Goal: Answer question/provide support

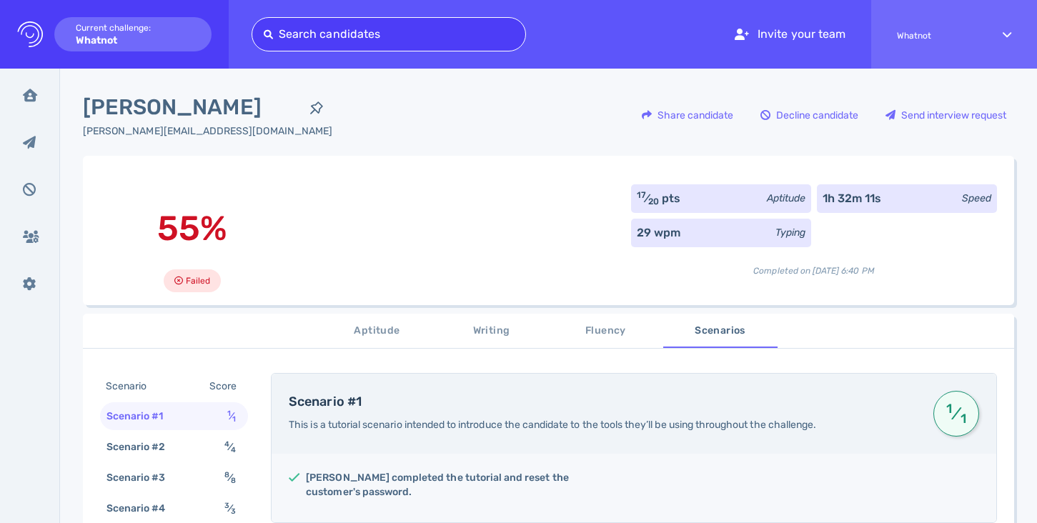
click at [337, 32] on div at bounding box center [389, 34] width 250 height 20
type input "[EMAIL_ADDRESS][DOMAIN_NAME]"
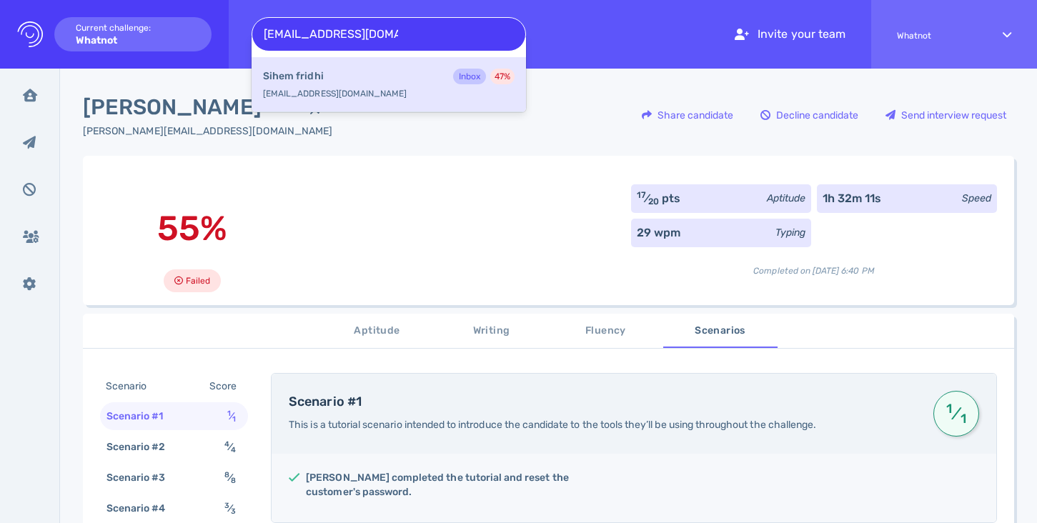
click at [334, 75] on div "Sihem fridhi Inbox 47 %" at bounding box center [388, 78] width 251 height 19
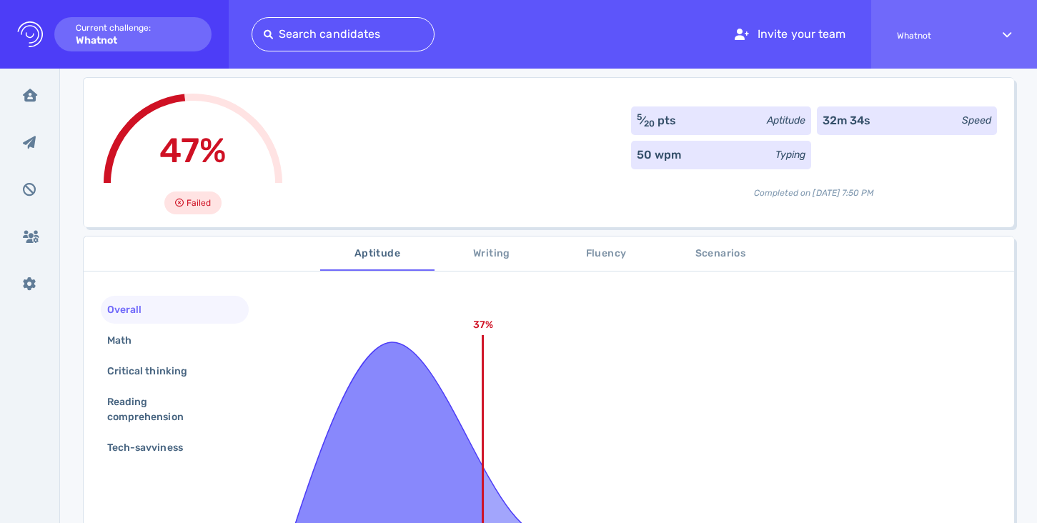
scroll to position [84, 0]
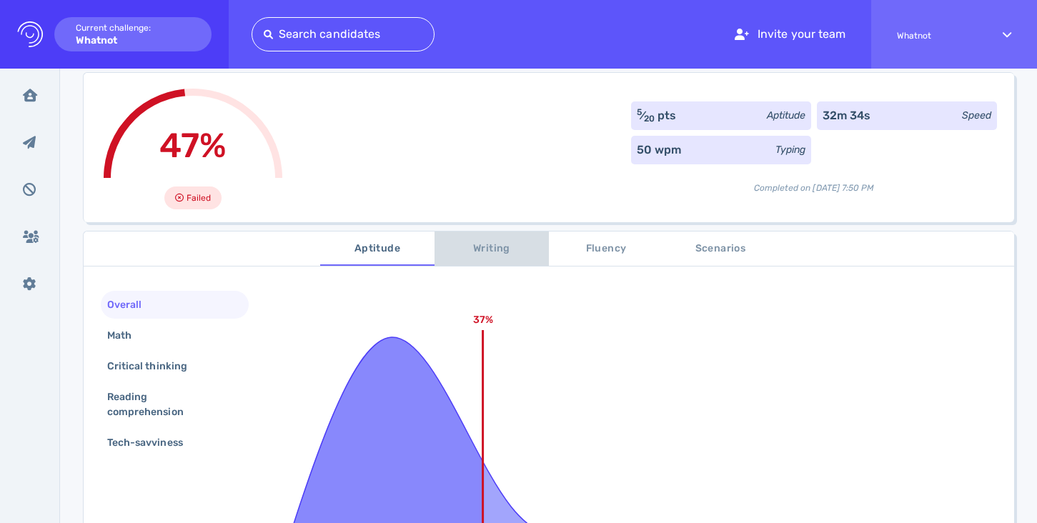
click at [491, 251] on span "Writing" at bounding box center [491, 249] width 97 height 18
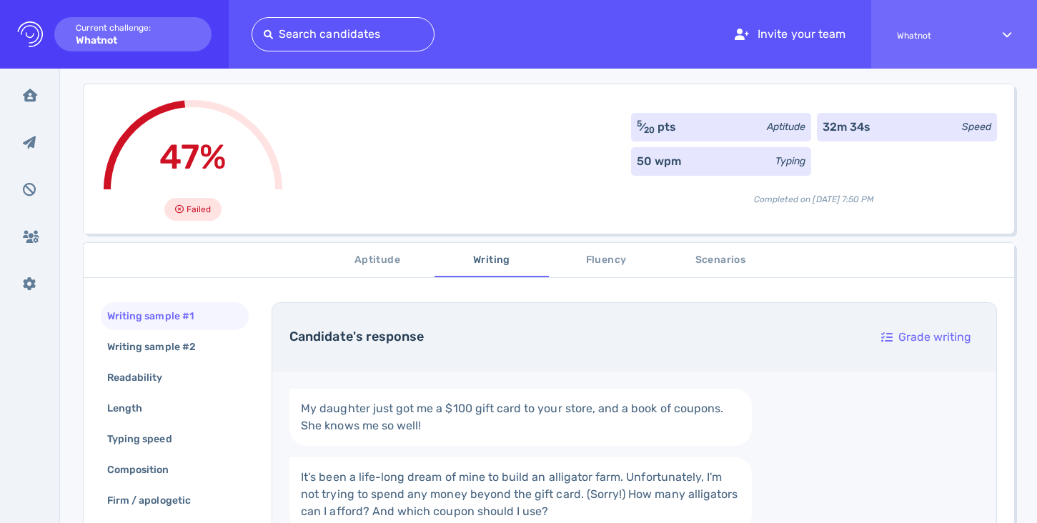
scroll to position [0, 0]
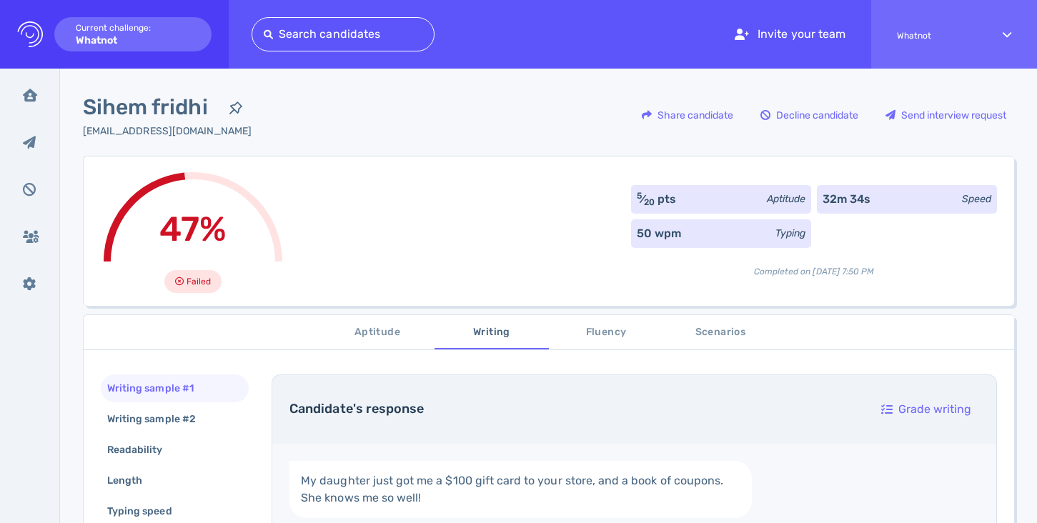
click at [181, 129] on div "[EMAIL_ADDRESS][DOMAIN_NAME]" at bounding box center [167, 131] width 169 height 15
